Goal: Task Accomplishment & Management: Manage account settings

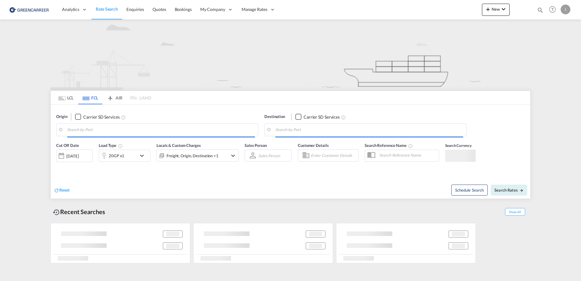
type input "[GEOGRAPHIC_DATA], [GEOGRAPHIC_DATA]"
type input "Altamira, MXATM"
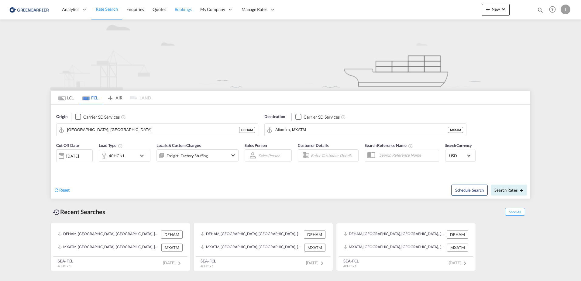
click at [190, 6] on link "Bookings" at bounding box center [183, 10] width 26 height 20
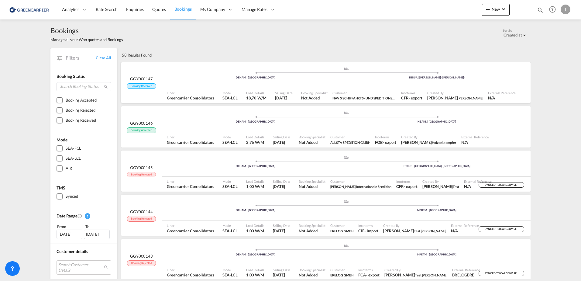
click at [189, 82] on div ".a{fill:#aaa8ad;} .a{fill:#aaa8ad;} DEHAM | Hamburg INNSA | Jawaharlal Nehru (N…" at bounding box center [346, 76] width 369 height 18
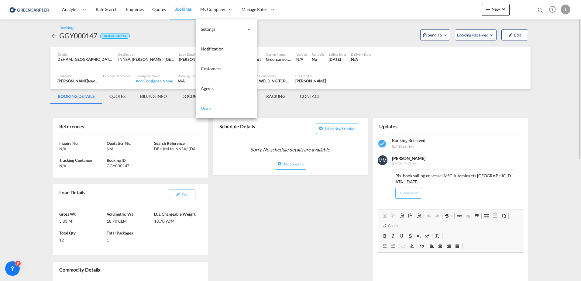
drag, startPoint x: 215, startPoint y: 111, endPoint x: 199, endPoint y: 116, distance: 16.7
click at [214, 111] on link "Users" at bounding box center [226, 108] width 61 height 20
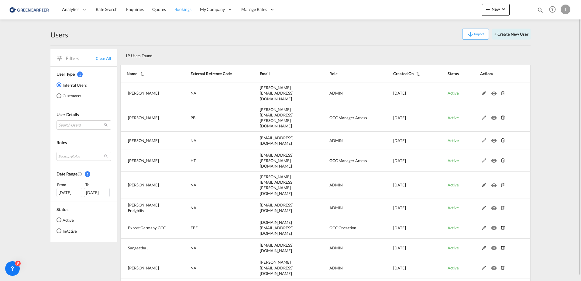
click at [176, 11] on span "Bookings" at bounding box center [182, 9] width 17 height 5
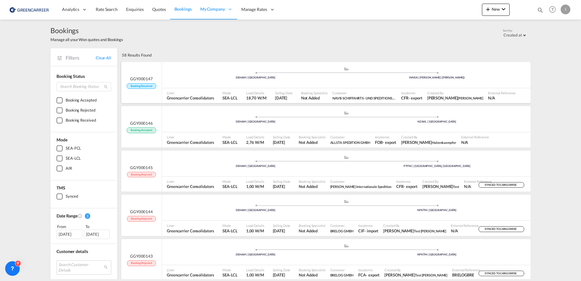
click at [203, 83] on div ".a{fill:#aaa8ad;} .a{fill:#aaa8ad;} DEHAM | Hamburg INNSA | Jawaharlal Nehru (N…" at bounding box center [346, 76] width 369 height 18
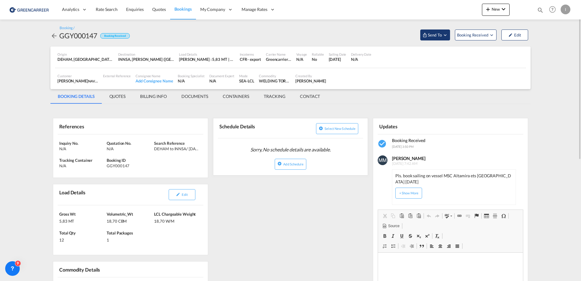
click at [436, 31] on button "Send To" at bounding box center [435, 34] width 30 height 11
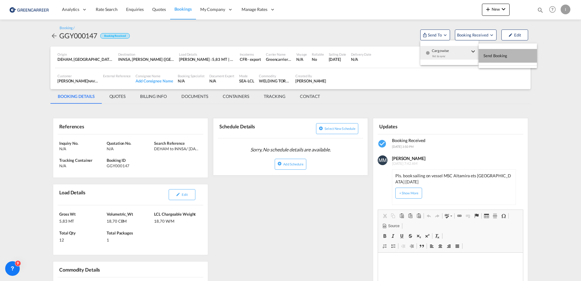
click at [497, 55] on span "Send Booking" at bounding box center [495, 56] width 24 height 10
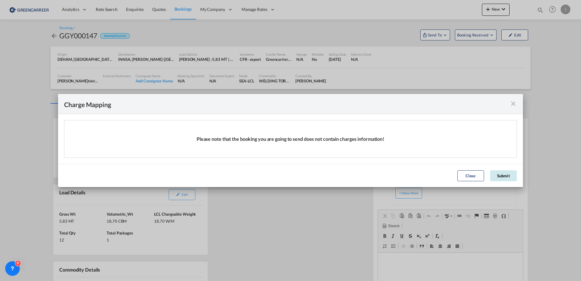
click at [500, 179] on button "Submit" at bounding box center [503, 175] width 27 height 11
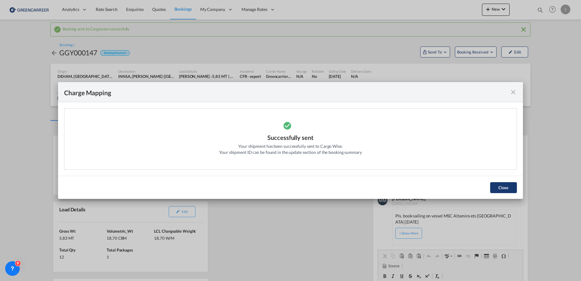
click at [503, 187] on button "Close" at bounding box center [503, 187] width 27 height 11
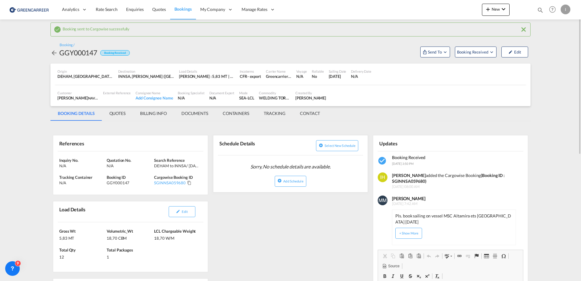
click at [21, 96] on md-content "Analytics Reports Dashboard Rate Search Enquiries Quotes Bookings" at bounding box center [290, 140] width 581 height 281
click at [78, 54] on div "GGY000147" at bounding box center [78, 53] width 38 height 10
copy div "GGY000147"
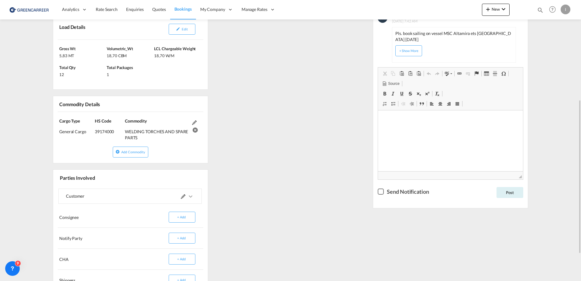
scroll to position [231, 0]
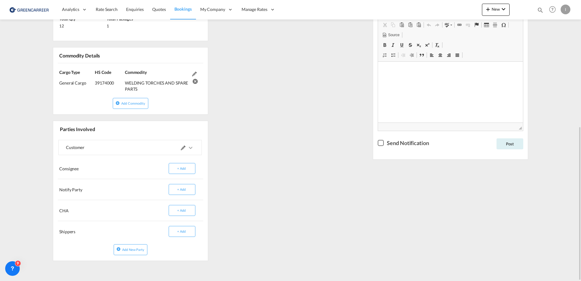
click at [183, 149] on md-icon at bounding box center [183, 148] width 5 height 5
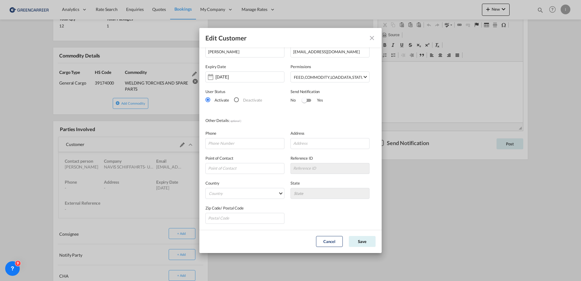
scroll to position [0, 0]
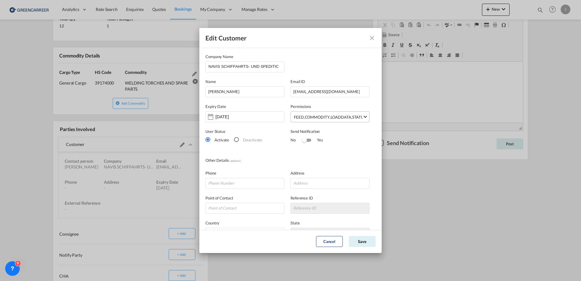
click at [359, 114] on md-select-value "FEED , COMMODITY , LOADDATA , STATUS , DOCUMENTS , CONTAINERS , TRACKING , SCHE…" at bounding box center [331, 117] width 76 height 10
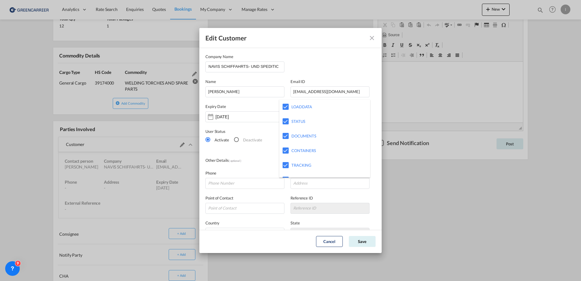
scroll to position [63, 0]
click at [373, 36] on md-backdrop at bounding box center [290, 140] width 581 height 281
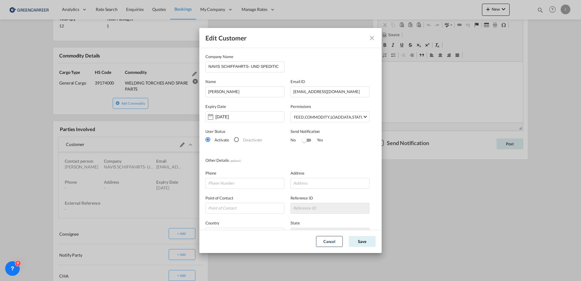
click at [373, 39] on md-icon "icon-close" at bounding box center [371, 37] width 7 height 7
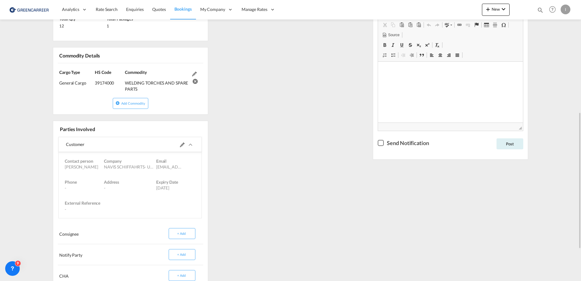
drag, startPoint x: 206, startPoint y: 109, endPoint x: 349, endPoint y: 61, distance: 151.2
click at [0, 0] on span "Users" at bounding box center [0, 0] width 0 height 0
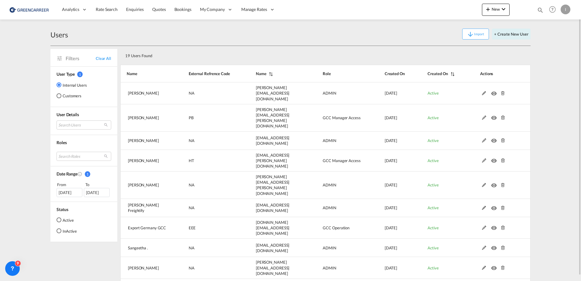
click at [43, 12] on img at bounding box center [29, 10] width 41 height 14
click at [184, 7] on span "Bookings" at bounding box center [182, 9] width 17 height 5
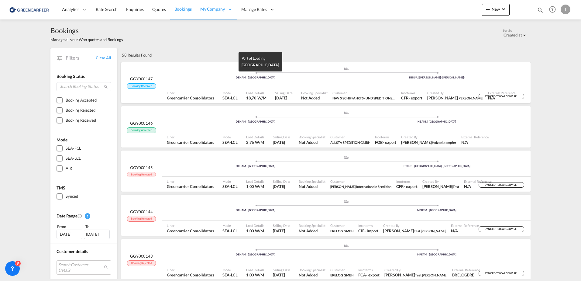
click at [273, 79] on div "DEHAM | [GEOGRAPHIC_DATA]" at bounding box center [255, 78] width 181 height 4
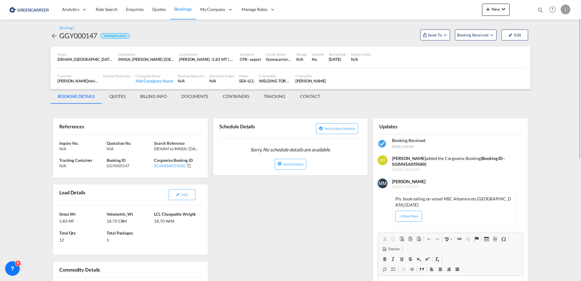
drag, startPoint x: 156, startPoint y: 165, endPoint x: 144, endPoint y: 164, distance: 12.2
click at [132, 162] on div "Booking ID GGY000147" at bounding box center [130, 162] width 47 height 11
click at [189, 166] on md-icon "Click to Copy" at bounding box center [189, 165] width 4 height 4
click at [316, 96] on md-tab-item "CONTACT" at bounding box center [310, 96] width 35 height 15
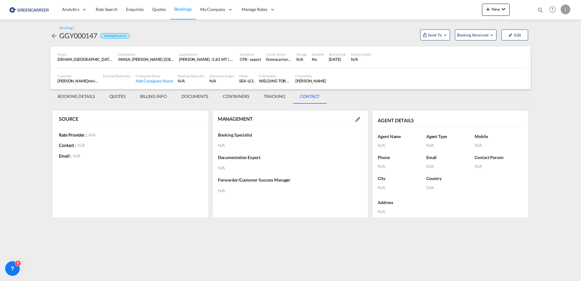
click at [77, 94] on md-tab-item "BOOKING DETAILS" at bounding box center [76, 96] width 52 height 15
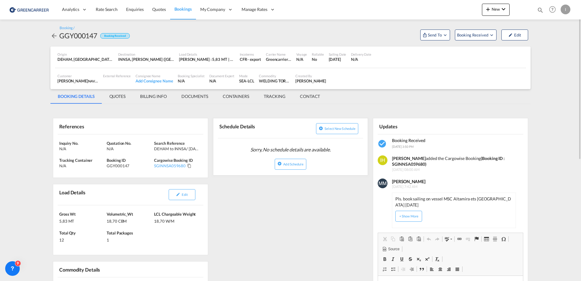
click at [0, 0] on link "Users" at bounding box center [0, 0] width 0 height 0
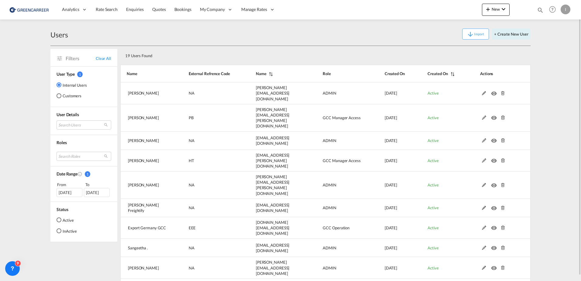
click at [76, 94] on md-radio-button "Customers" at bounding box center [72, 96] width 30 height 6
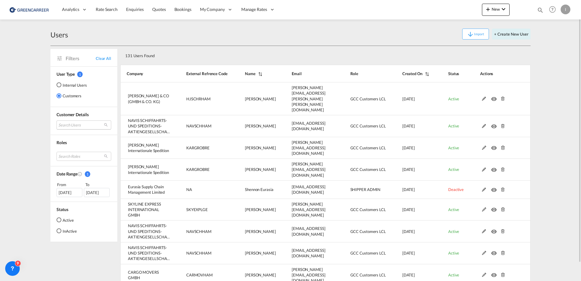
click at [67, 124] on md-select "Search Users user name user melanie Toennies melanie.toennies@schryver.com | h.…" at bounding box center [84, 124] width 55 height 9
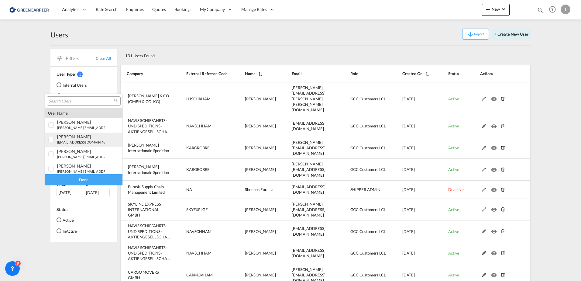
click at [58, 139] on div "matthias Maas mma@navis-ag.com | navis schiffahrts- und speditions-aktiengesell…" at bounding box center [81, 139] width 48 height 10
click at [90, 177] on div "Done" at bounding box center [83, 179] width 77 height 11
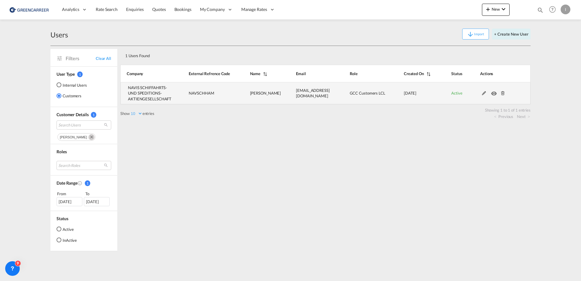
click at [484, 93] on md-icon at bounding box center [484, 93] width 8 height 4
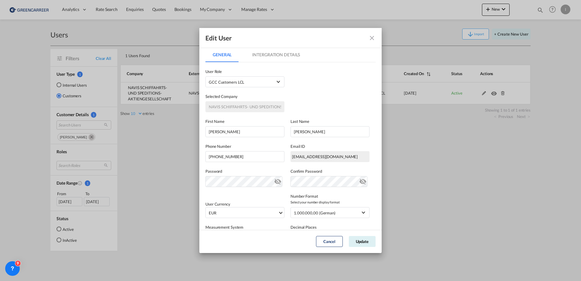
click at [294, 50] on md-tab-item "Intergration Details" at bounding box center [276, 54] width 62 height 15
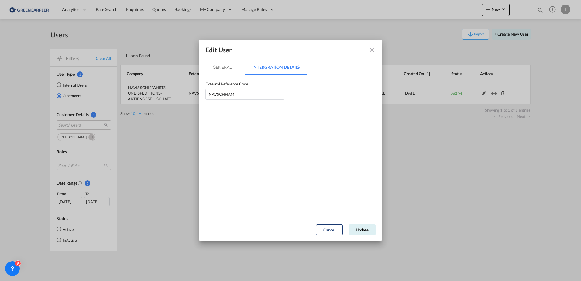
drag, startPoint x: 219, startPoint y: 72, endPoint x: 225, endPoint y: 71, distance: 5.8
click at [219, 72] on md-tab-item "General" at bounding box center [221, 67] width 33 height 15
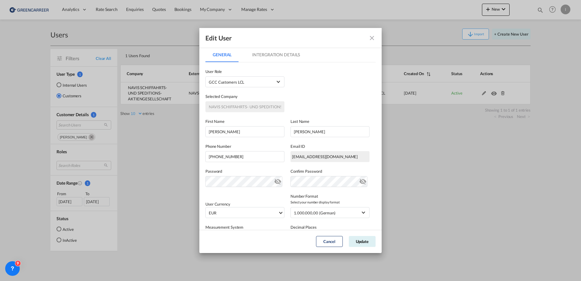
click at [373, 38] on md-icon "icon-close fg-AAA8AD" at bounding box center [371, 37] width 7 height 7
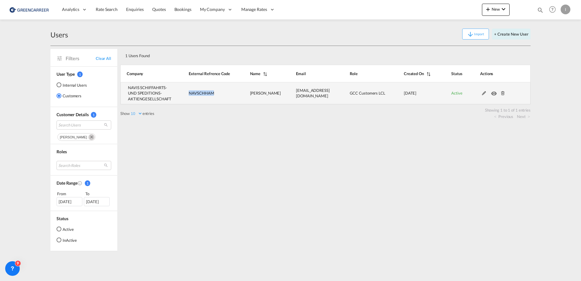
drag, startPoint x: 218, startPoint y: 95, endPoint x: 183, endPoint y: 91, distance: 35.5
click at [183, 91] on td "NAVSCHHAM" at bounding box center [204, 93] width 61 height 22
copy span "NAVSCHHAM"
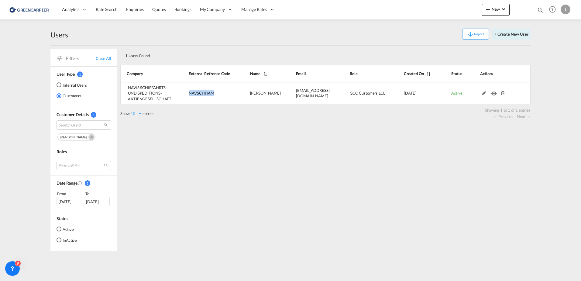
click at [34, 13] on img at bounding box center [29, 10] width 41 height 14
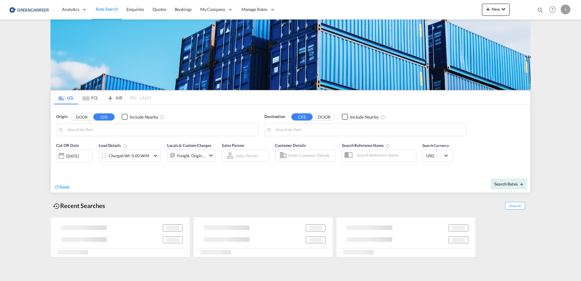
type input "[GEOGRAPHIC_DATA], [GEOGRAPHIC_DATA]"
type input "Callao, PECLL"
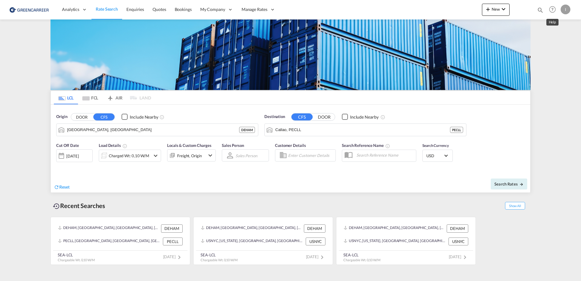
click at [567, 8] on div "I" at bounding box center [566, 10] width 10 height 10
click at [181, 9] on md-backdrop at bounding box center [290, 140] width 581 height 281
click at [181, 9] on span "Bookings" at bounding box center [183, 9] width 17 height 5
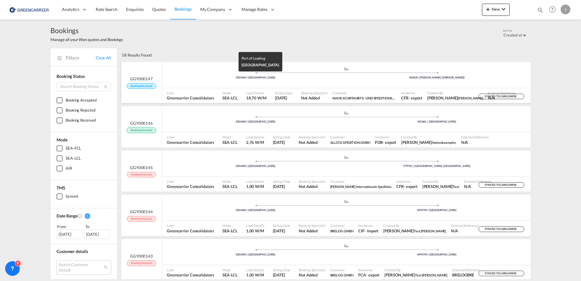
click at [185, 79] on div "DEHAM | [GEOGRAPHIC_DATA]" at bounding box center [255, 78] width 181 height 4
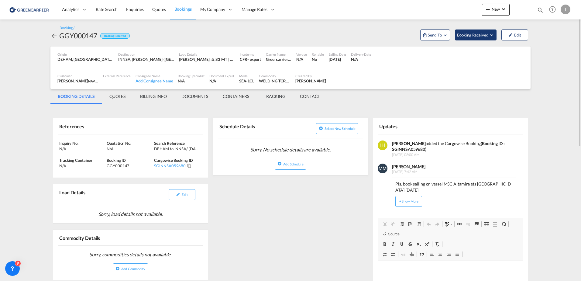
click at [489, 35] on md-icon "Open demo menu" at bounding box center [491, 34] width 5 height 5
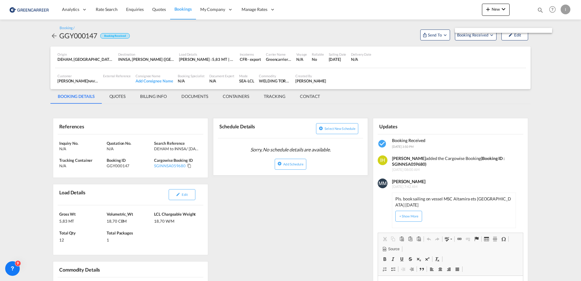
click at [477, 38] on md-backdrop at bounding box center [290, 140] width 581 height 281
click at [482, 35] on span "Booking Received" at bounding box center [473, 35] width 32 height 6
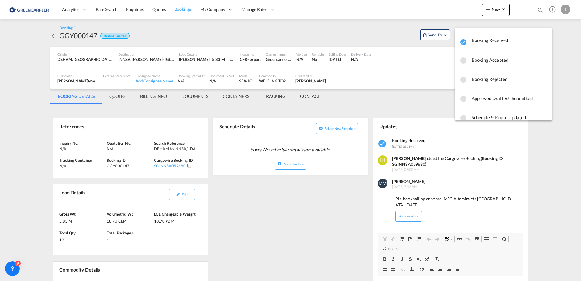
click at [495, 60] on span "Booking Accepted" at bounding box center [510, 59] width 76 height 11
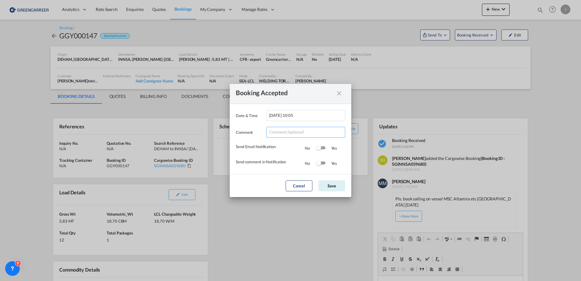
click at [286, 132] on input "Date & ..." at bounding box center [305, 132] width 79 height 11
type input "done [PERSON_NAME] - bitte bube an kunden schicken, danke"
click at [332, 186] on button "Save" at bounding box center [331, 185] width 27 height 11
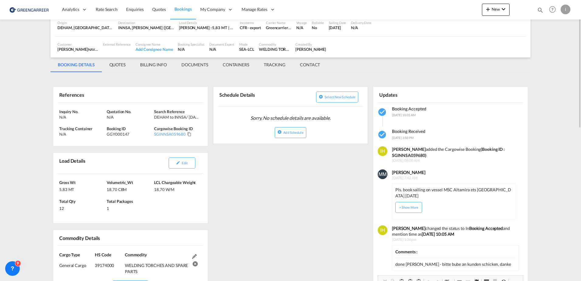
scroll to position [0, 0]
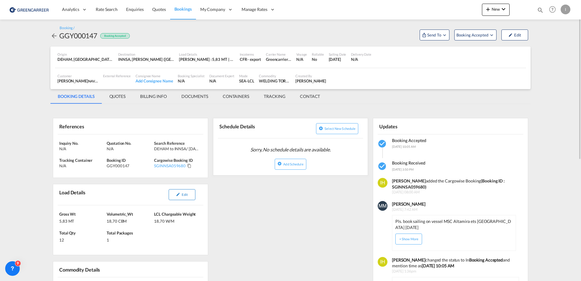
click at [190, 198] on button "Edit" at bounding box center [182, 194] width 27 height 11
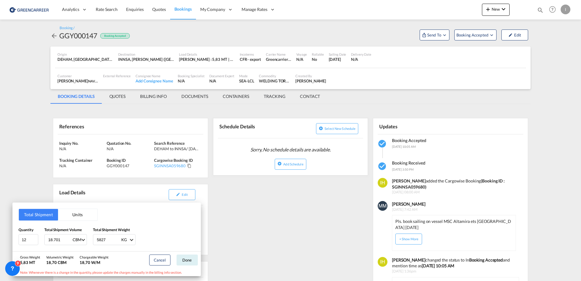
click at [81, 212] on button "Units" at bounding box center [77, 215] width 39 height 12
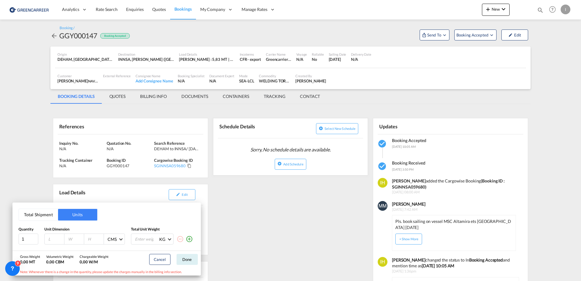
click at [35, 213] on button "Total Shipment" at bounding box center [38, 215] width 39 height 12
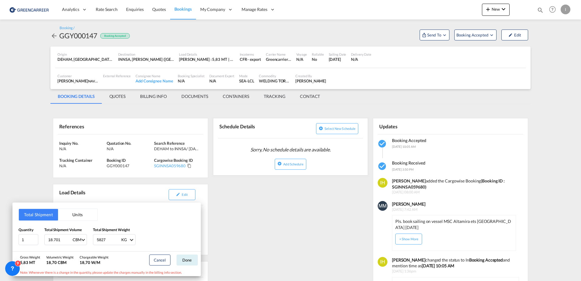
click at [245, 217] on div "Total Shipment Units Quantity 1 Total Shipment Volume 18.701 CBM CBM CFT Total …" at bounding box center [290, 140] width 581 height 281
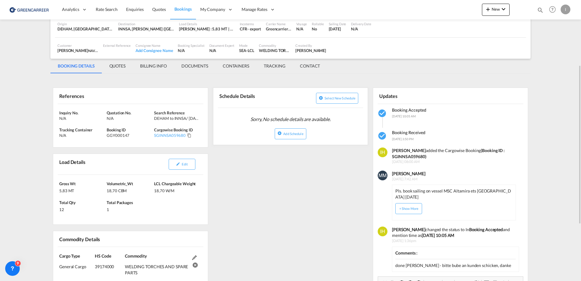
scroll to position [61, 0]
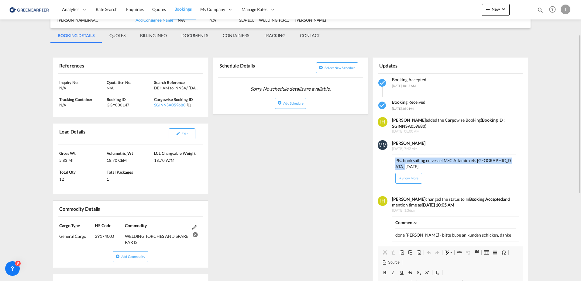
drag, startPoint x: 395, startPoint y: 160, endPoint x: 410, endPoint y: 167, distance: 16.6
click at [410, 167] on p "Pls. book sailing on vessel MSC Altamira ets [GEOGRAPHIC_DATA] [DATE]" at bounding box center [453, 163] width 117 height 12
copy p "Pls. book sailing on vessel MSC Altamira ets [GEOGRAPHIC_DATA] [DATE]"
click at [405, 180] on button "+ Show More" at bounding box center [408, 178] width 27 height 11
click at [410, 175] on button "- Show Less" at bounding box center [408, 178] width 27 height 11
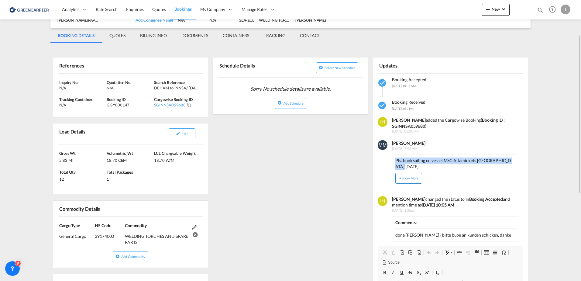
click at [410, 181] on button "+ Show More" at bounding box center [408, 178] width 27 height 11
click at [467, 167] on p "Pls. book sailing on vessel MSC Altamira ets [GEOGRAPHIC_DATA] [DATE]" at bounding box center [453, 163] width 117 height 12
drag, startPoint x: 427, startPoint y: 168, endPoint x: 390, endPoint y: 162, distance: 37.3
click at [390, 162] on div "[PERSON_NAME] [DATE] 7:42 AM Pls. book sailing on vessel MSC Altamira ets [GEOG…" at bounding box center [452, 164] width 131 height 51
copy p "Pls. book sailing on vessel MSC Altamira ets [GEOGRAPHIC_DATA] [DATE]"
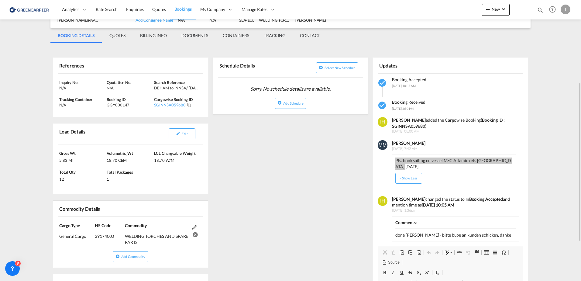
scroll to position [122, 0]
